Goal: Task Accomplishment & Management: Manage account settings

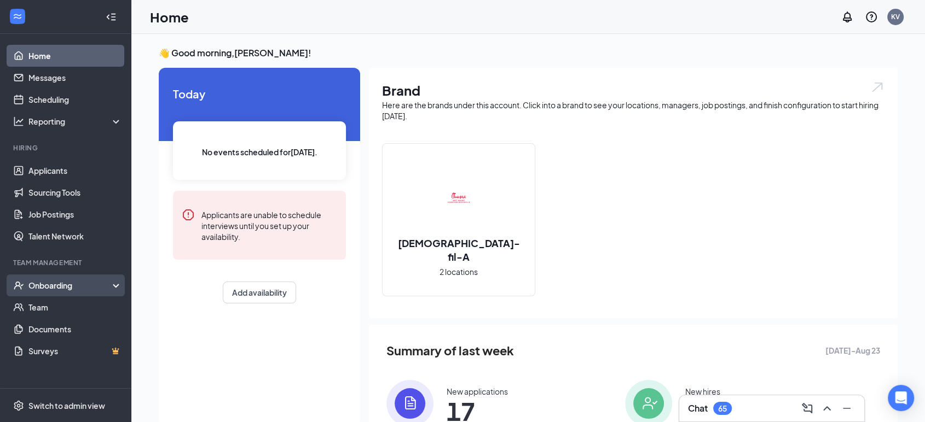
click at [117, 282] on div "Onboarding" at bounding box center [65, 286] width 131 height 22
click at [64, 307] on link "Overview" at bounding box center [75, 308] width 94 height 22
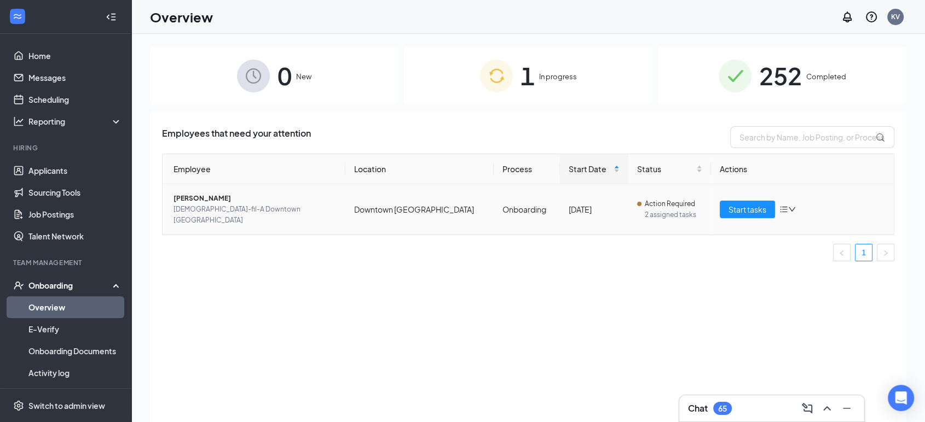
click at [207, 200] on span "[PERSON_NAME]" at bounding box center [254, 198] width 163 height 11
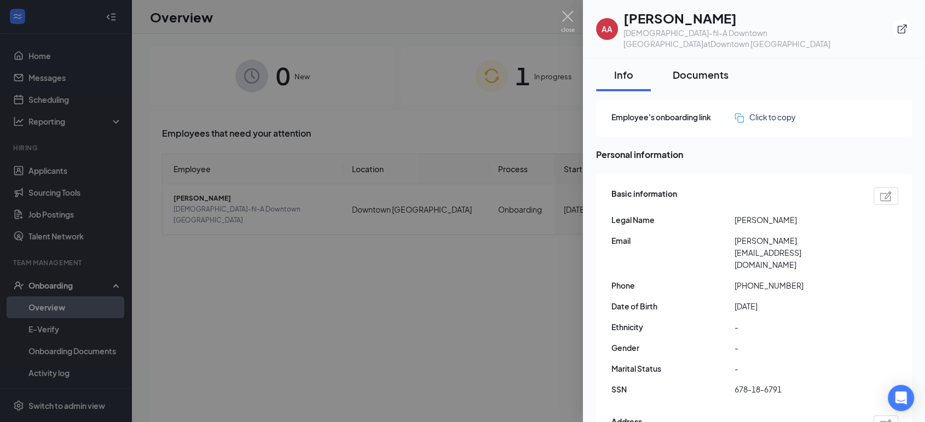
click at [710, 68] on div "Documents" at bounding box center [700, 75] width 56 height 14
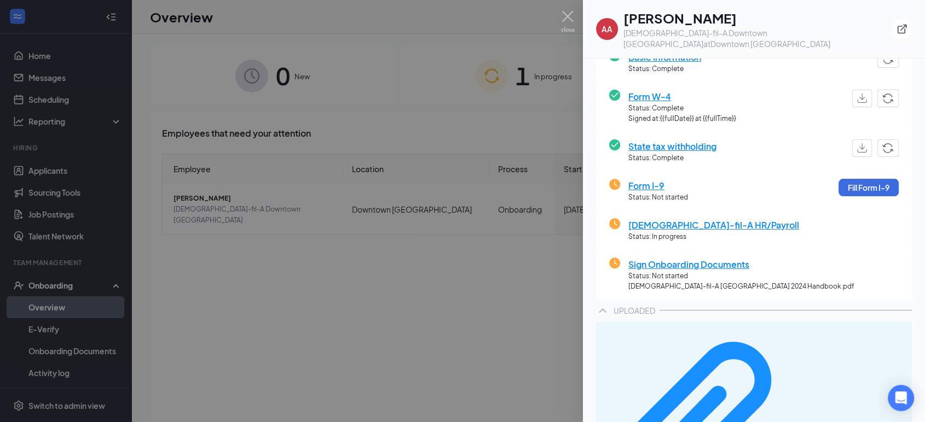
scroll to position [111, 0]
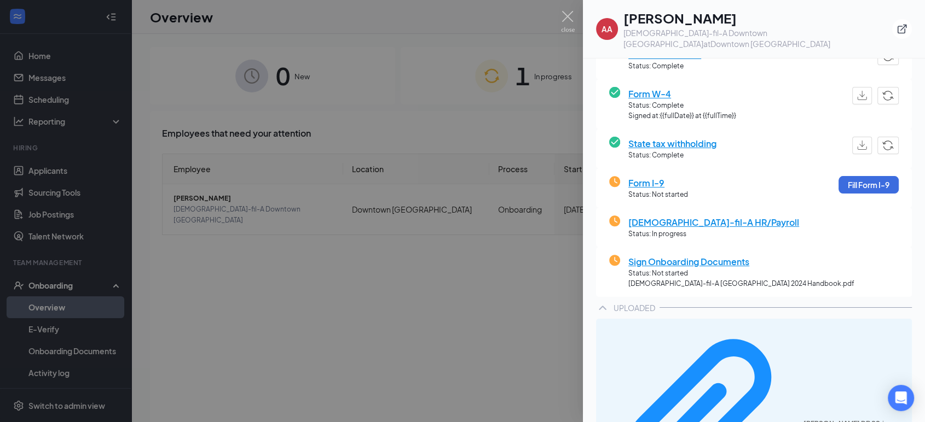
click at [569, 9] on div at bounding box center [462, 211] width 925 height 422
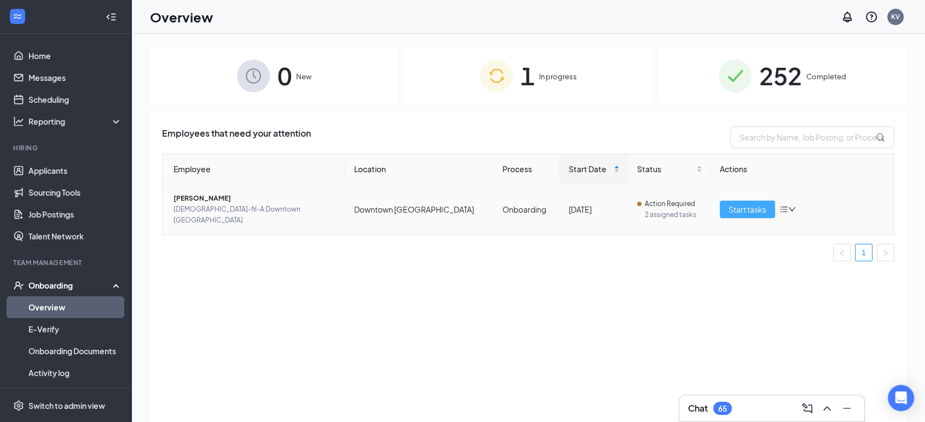
click at [757, 205] on span "Start tasks" at bounding box center [747, 210] width 38 height 12
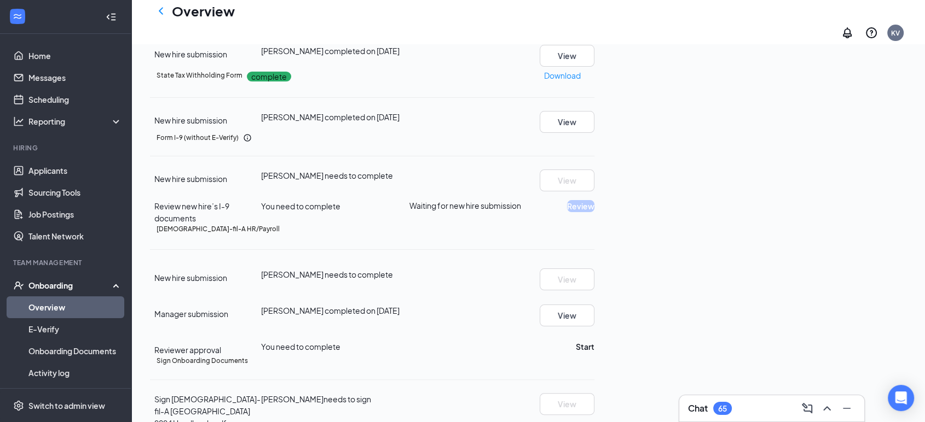
scroll to position [219, 0]
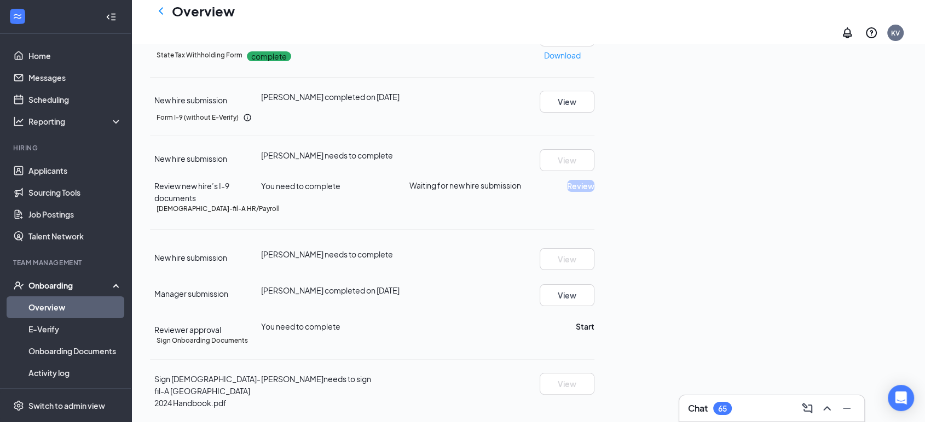
click at [92, 286] on div "Onboarding" at bounding box center [70, 285] width 84 height 11
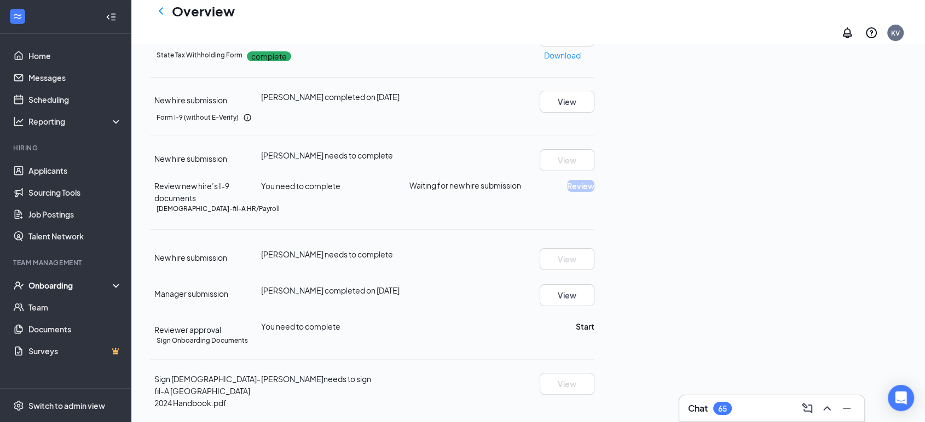
click at [114, 287] on icon at bounding box center [118, 287] width 9 height 0
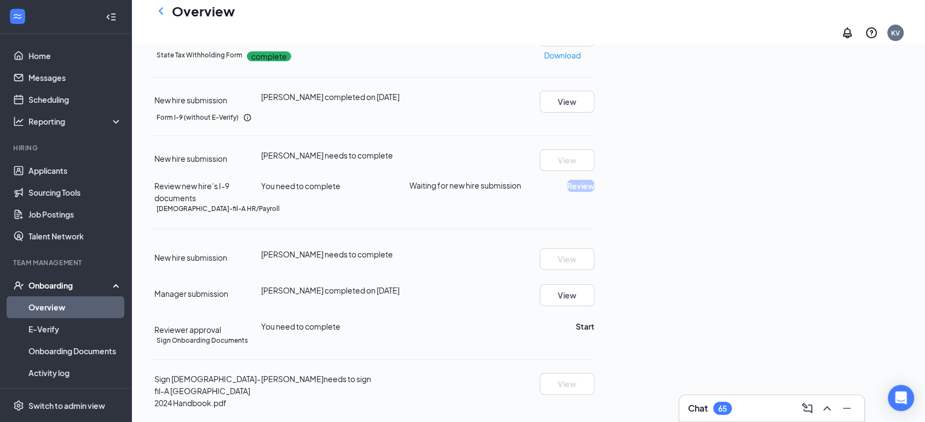
click at [68, 309] on link "Overview" at bounding box center [75, 308] width 94 height 22
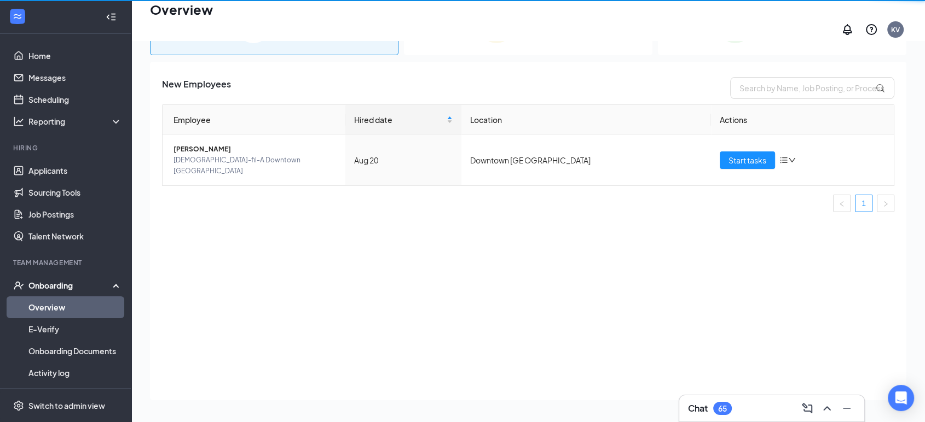
scroll to position [49, 0]
